Goal: Information Seeking & Learning: Find specific fact

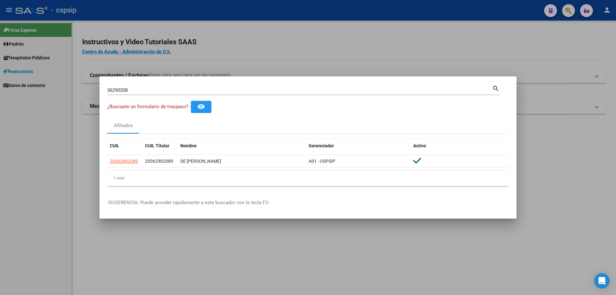
click at [113, 89] on input "36290208" at bounding box center [299, 90] width 385 height 6
paste input "20589912"
type input "20589912"
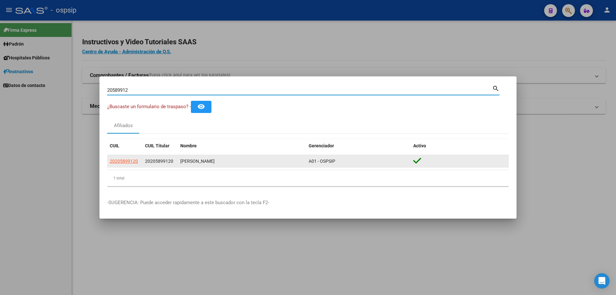
click at [127, 164] on app-link-go-to "20205899120" at bounding box center [124, 161] width 28 height 7
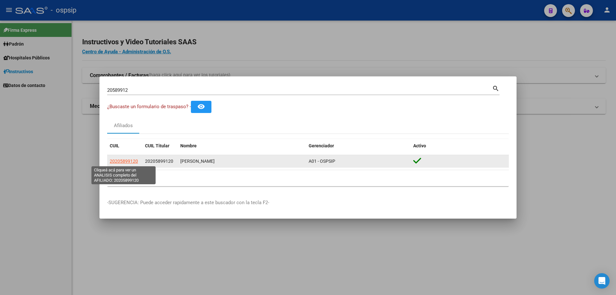
click at [121, 161] on span "20205899120" at bounding box center [124, 161] width 28 height 5
type textarea "20205899120"
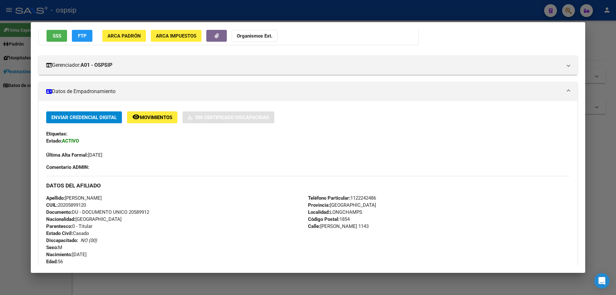
scroll to position [128, 0]
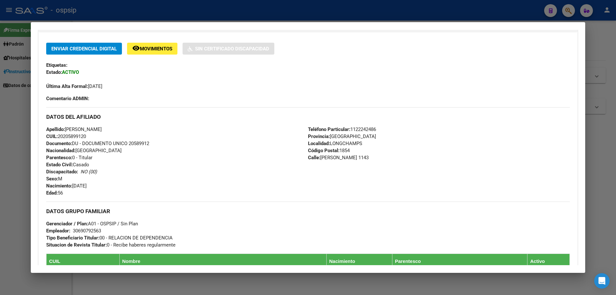
click at [141, 142] on span "Documento: DU - DOCUMENTO UNICO 20589912" at bounding box center [97, 144] width 103 height 6
copy span "20589912"
click at [145, 151] on div "Apellido: [PERSON_NAME] CUIL: 20205899120 Documento: DU - DOCUMENTO UNICO 20589…" at bounding box center [177, 161] width 262 height 71
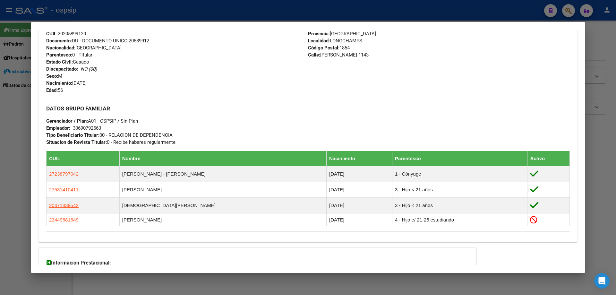
scroll to position [132, 0]
